Goal: Transaction & Acquisition: Purchase product/service

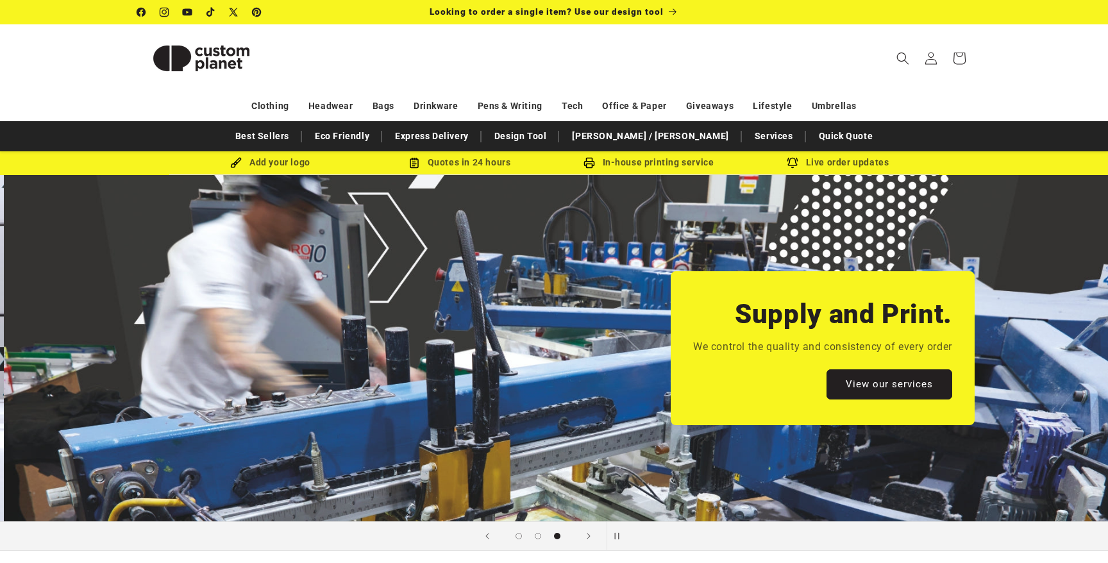
scroll to position [0, 2216]
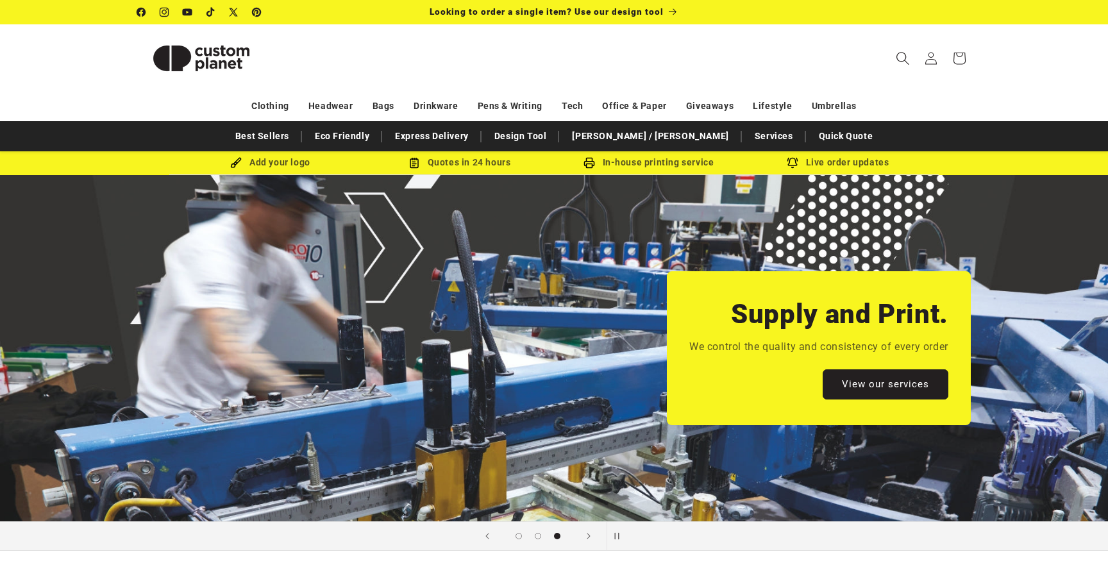
click at [900, 58] on icon "Search" at bounding box center [902, 57] width 13 height 13
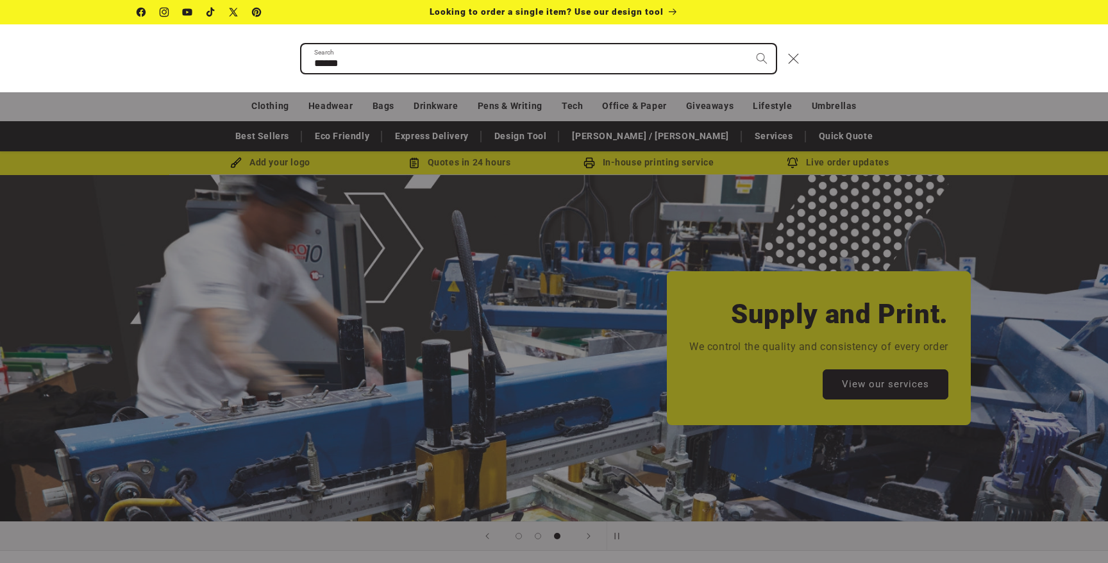
type input "******"
click at [748, 44] on button "Search" at bounding box center [762, 58] width 28 height 28
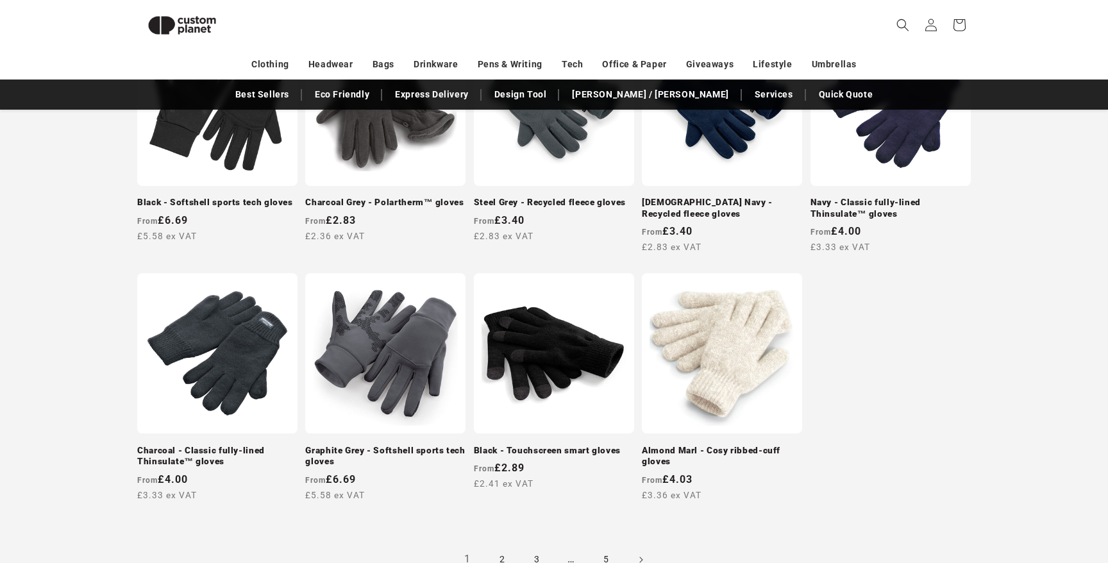
scroll to position [1147, 0]
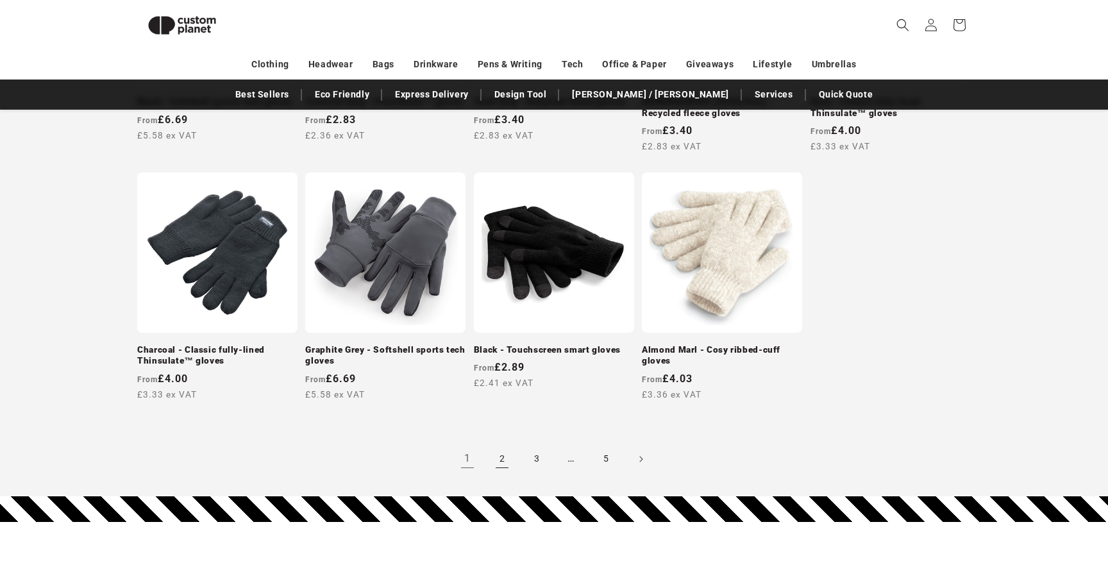
click at [507, 463] on link "2" at bounding box center [502, 459] width 28 height 28
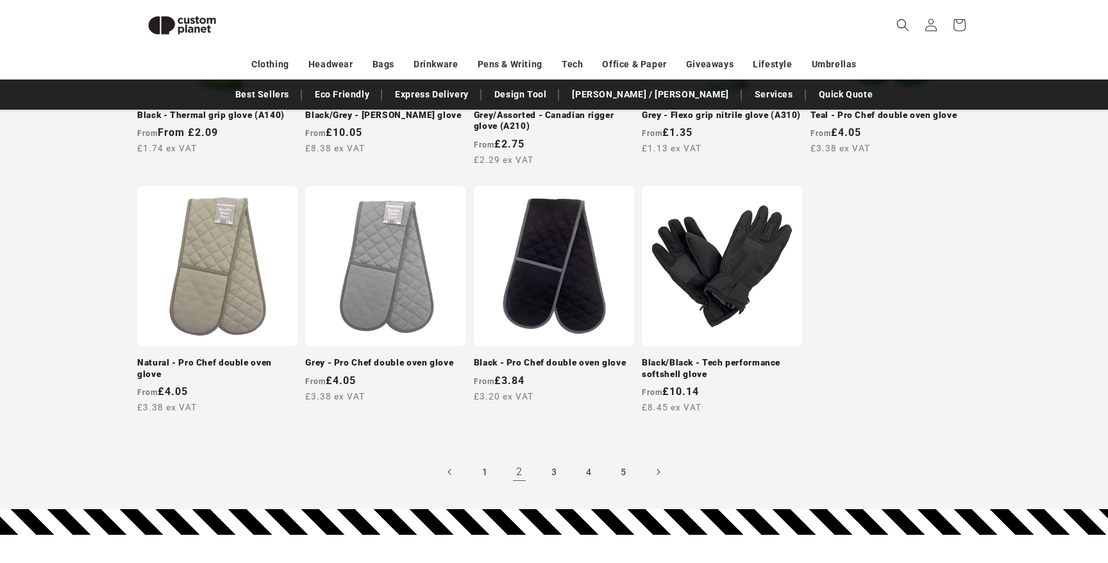
scroll to position [1147, 0]
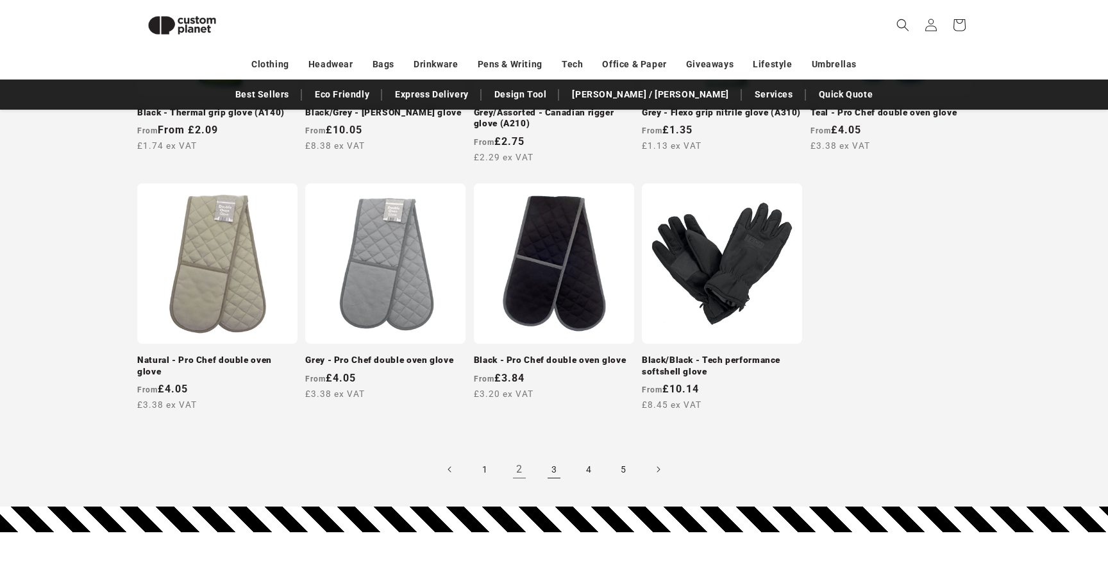
click at [558, 469] on link "3" at bounding box center [554, 469] width 28 height 28
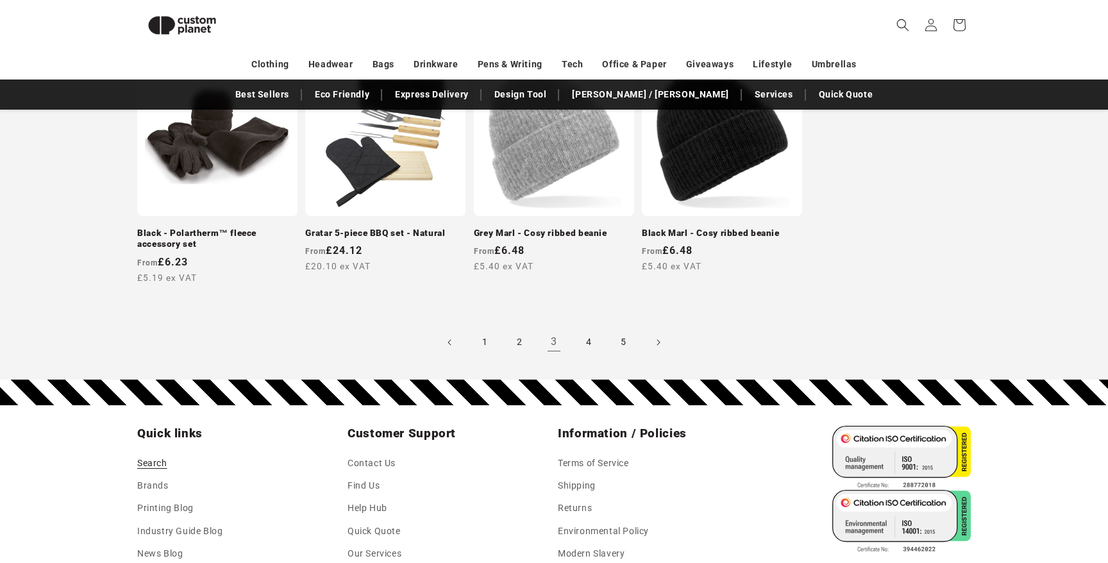
scroll to position [1278, 0]
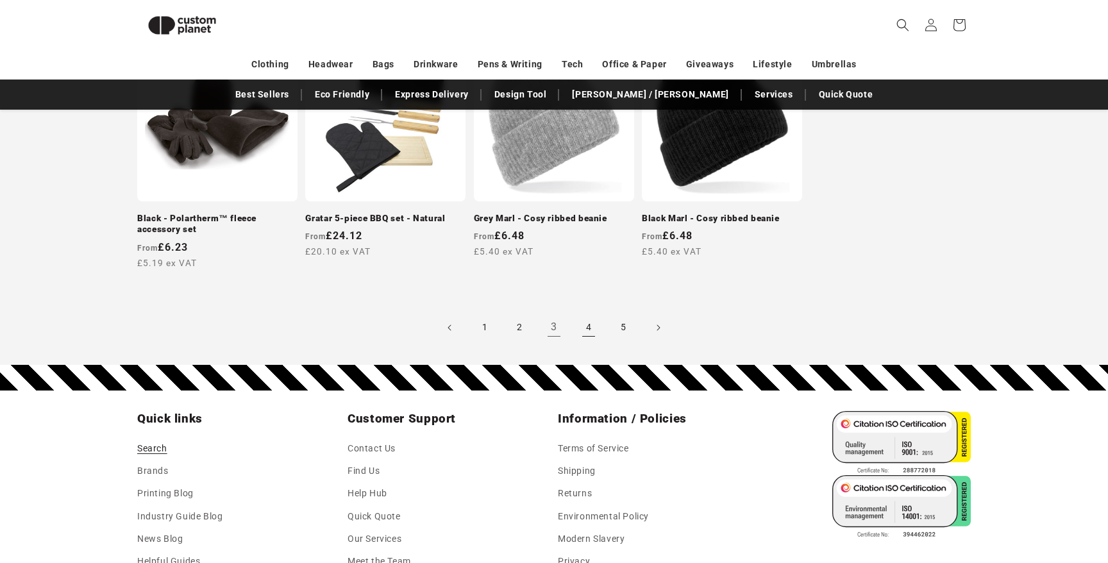
click at [591, 330] on link "4" at bounding box center [589, 328] width 28 height 28
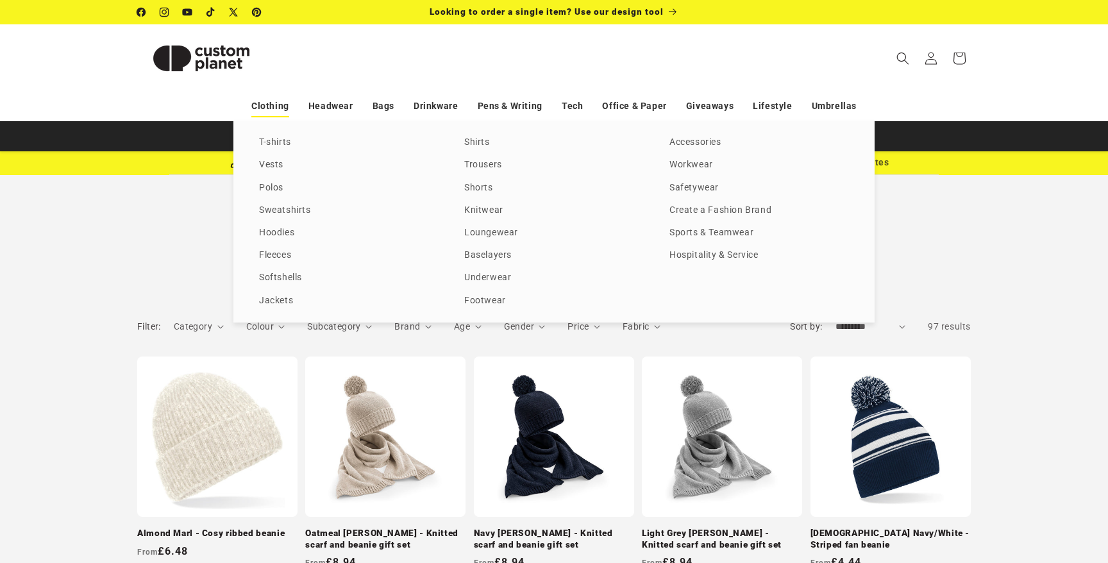
click at [274, 106] on link "Clothing" at bounding box center [270, 106] width 38 height 22
